Goal: Information Seeking & Learning: Learn about a topic

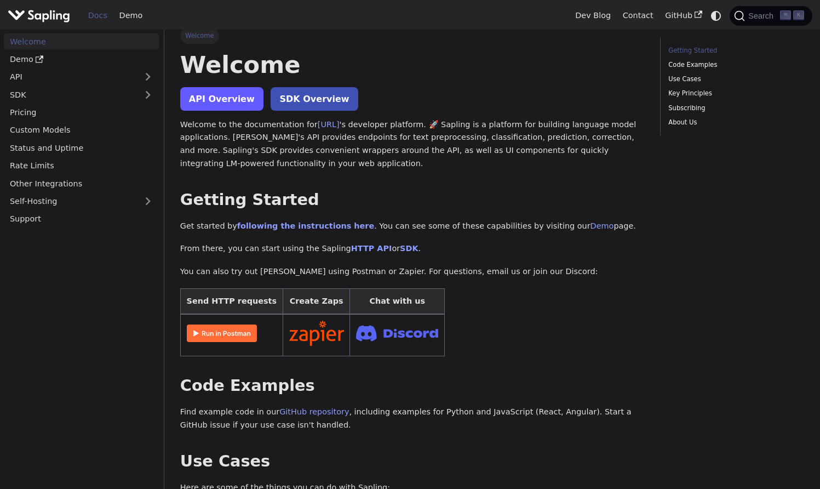
click at [224, 92] on link "API Overview" at bounding box center [221, 99] width 83 height 24
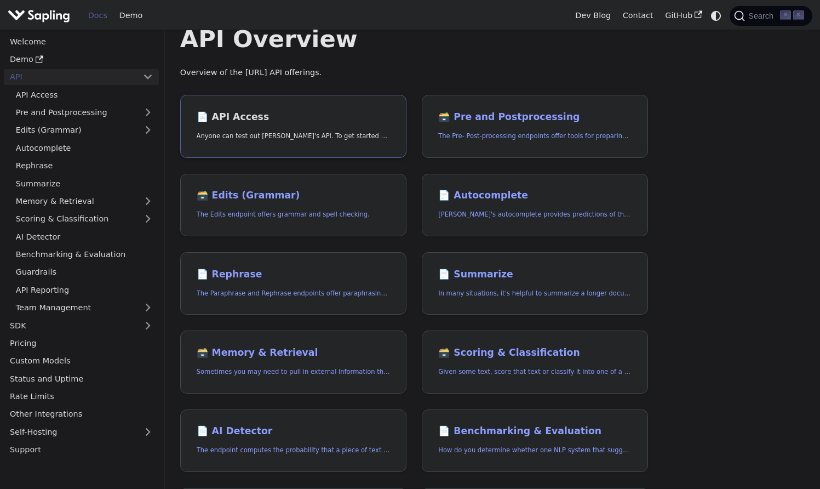
scroll to position [35, 0]
click at [301, 191] on h2 "🗃️ Edits (Grammar)" at bounding box center [293, 196] width 193 height 12
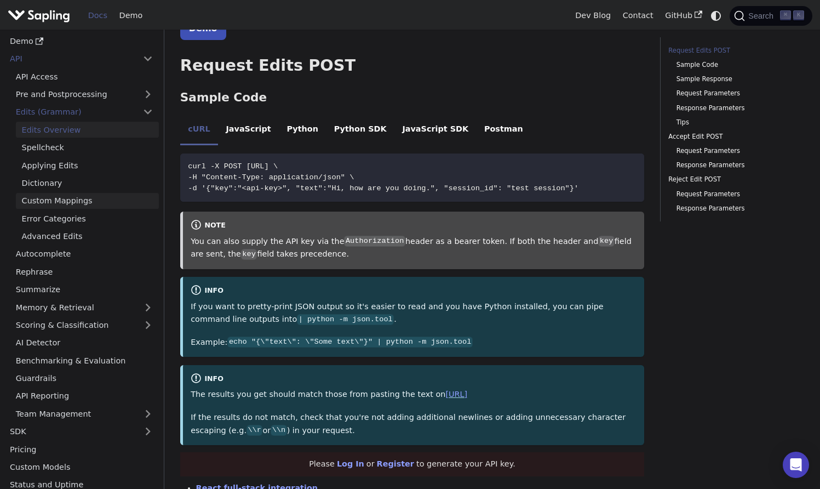
scroll to position [19, 0]
click at [93, 149] on link "Spellcheck" at bounding box center [87, 147] width 143 height 16
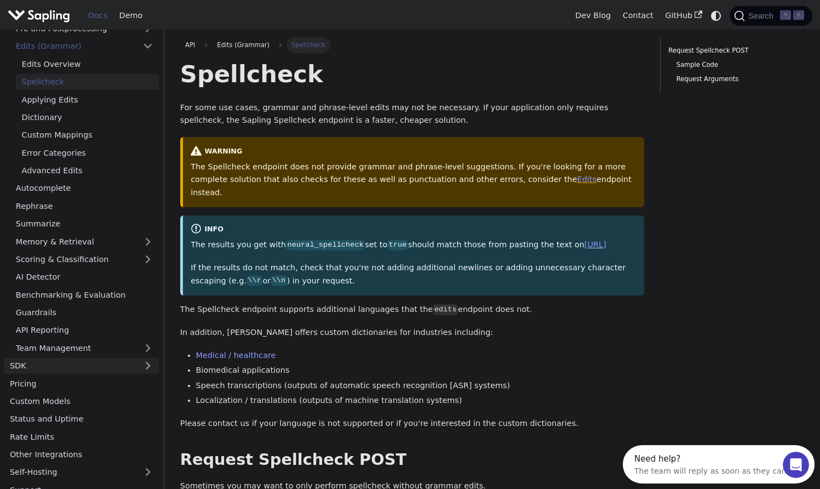
click at [75, 362] on link "SDK" at bounding box center [70, 366] width 133 height 16
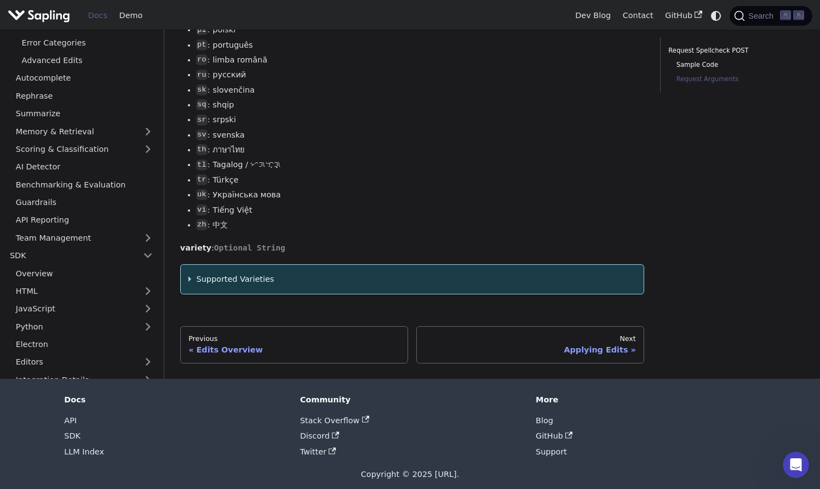
scroll to position [1566, 0]
